Goal: Task Accomplishment & Management: Manage account settings

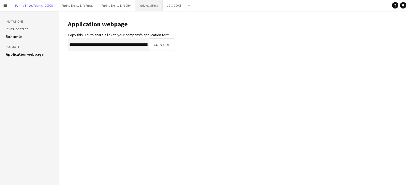
drag, startPoint x: 31, startPoint y: 6, endPoint x: 155, endPoint y: 4, distance: 124.5
click at [32, 6] on button "Purina Street Teams - 00008 Close" at bounding box center [34, 5] width 46 height 10
click at [89, 6] on button "Purina Denta Life Rural Close" at bounding box center [77, 5] width 40 height 10
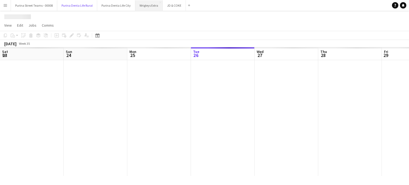
scroll to position [0, 127]
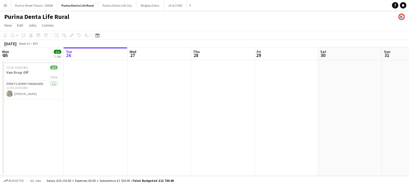
click at [7, 6] on app-icon "Menu" at bounding box center [5, 5] width 4 height 4
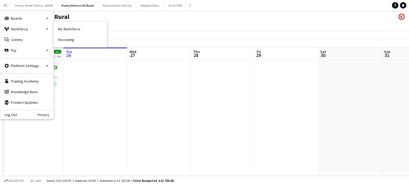
drag, startPoint x: 68, startPoint y: 27, endPoint x: 102, endPoint y: 61, distance: 48.5
click at [68, 27] on link "My Workforce" at bounding box center [80, 29] width 53 height 11
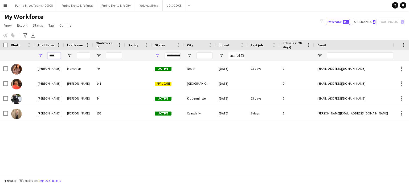
click at [51, 55] on input "****" at bounding box center [53, 55] width 13 height 6
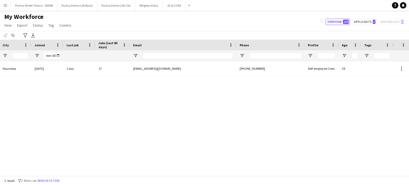
type input "******"
click at [70, 5] on button "Purina Denta Life Rural Close" at bounding box center [77, 5] width 40 height 10
click at [146, 6] on button "Wrigleys Extra Close" at bounding box center [148, 5] width 27 height 10
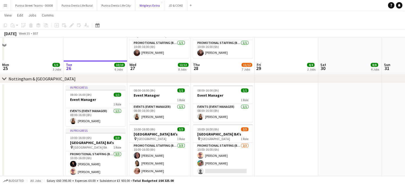
scroll to position [556, 0]
